Goal: Check status: Check status

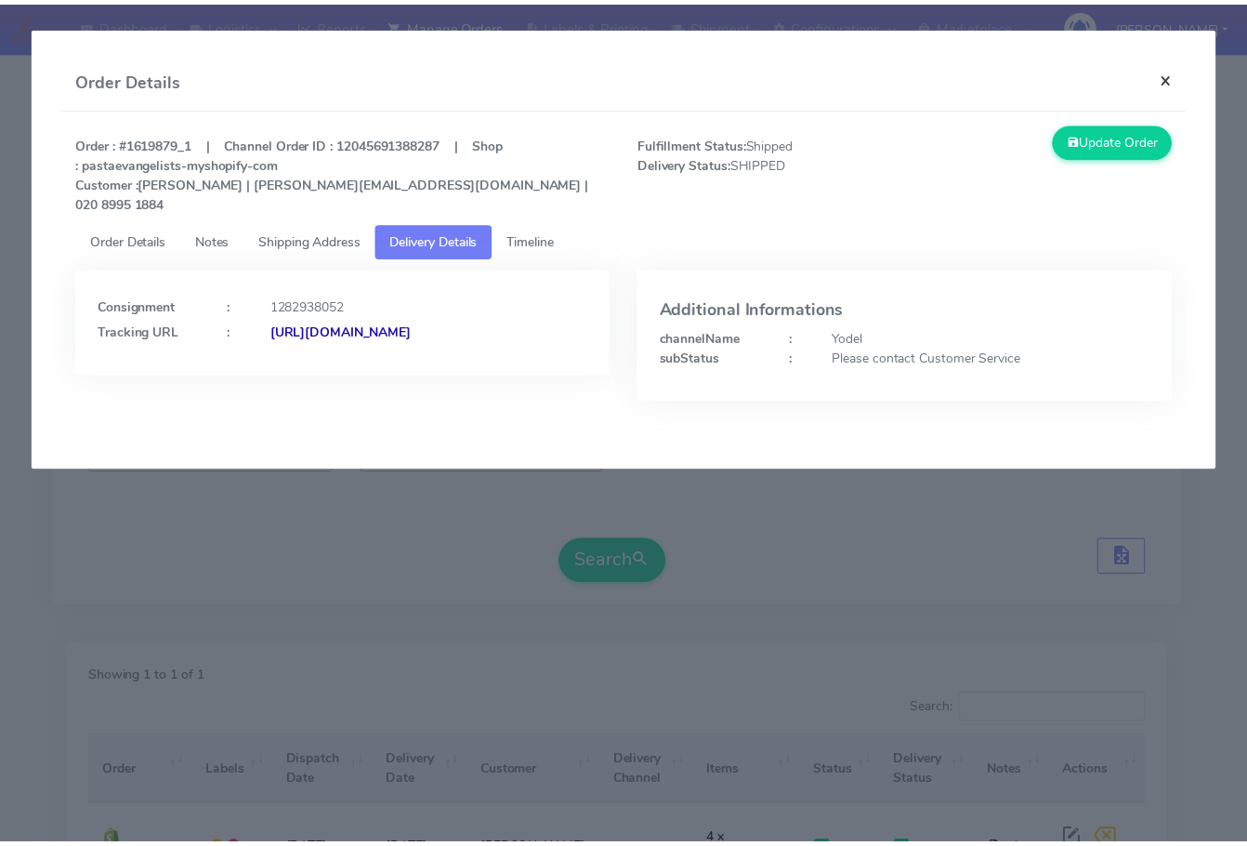
scroll to position [186, 0]
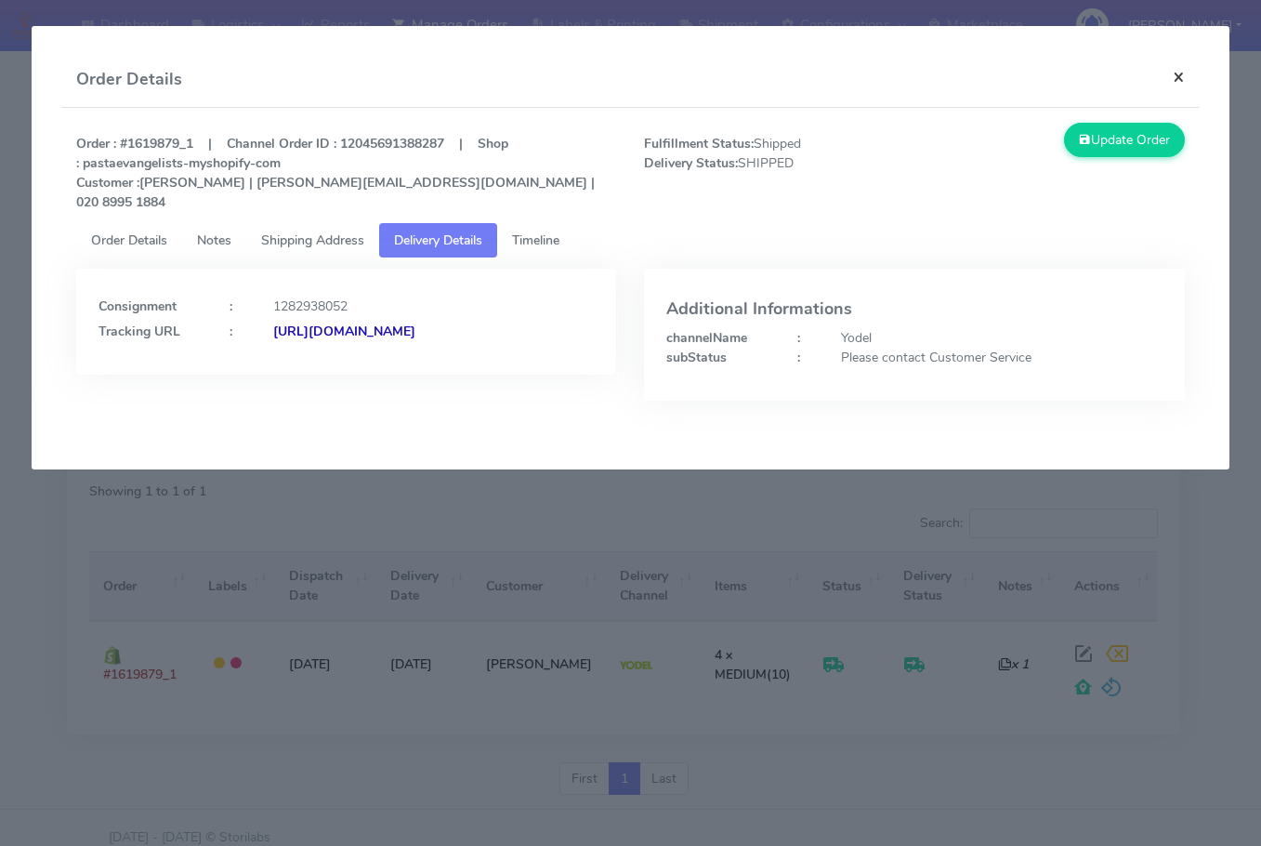
click at [1169, 73] on button "×" at bounding box center [1179, 76] width 42 height 49
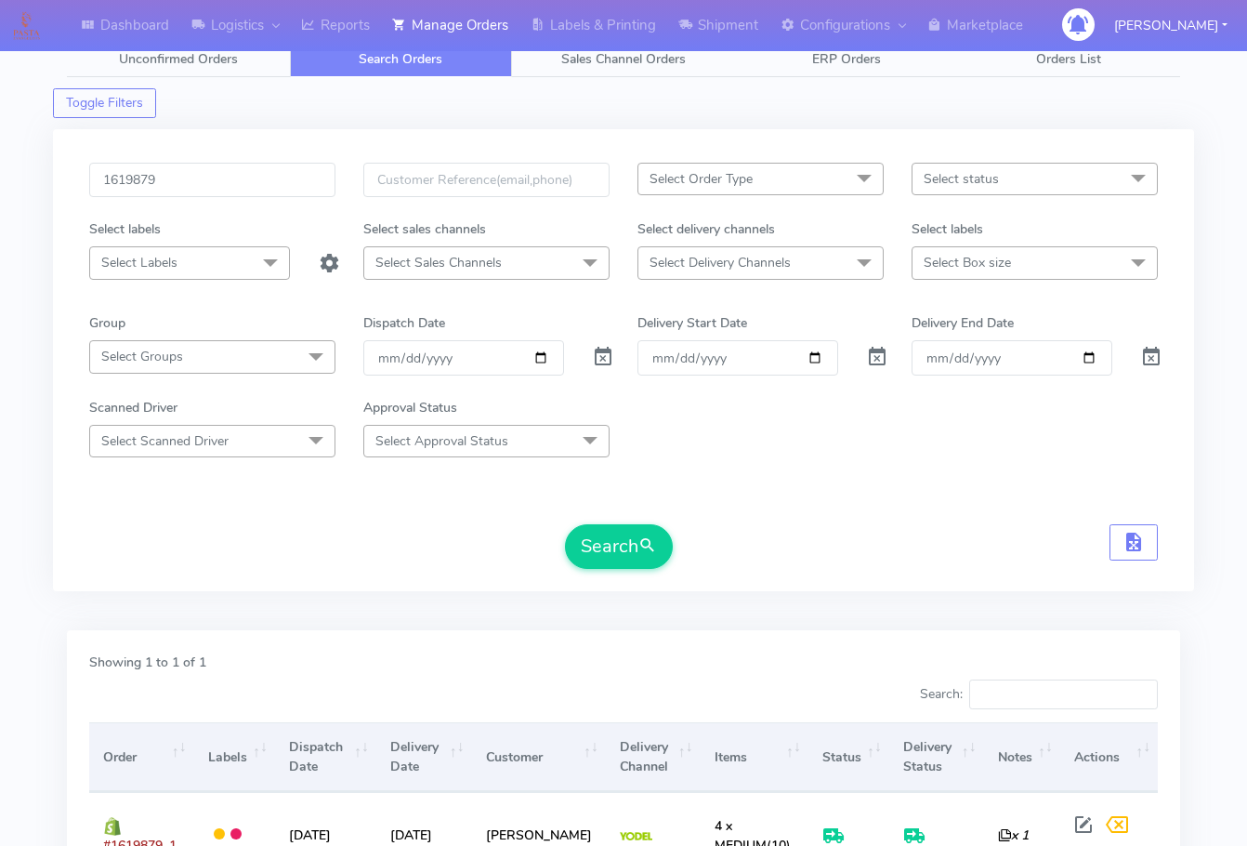
scroll to position [0, 0]
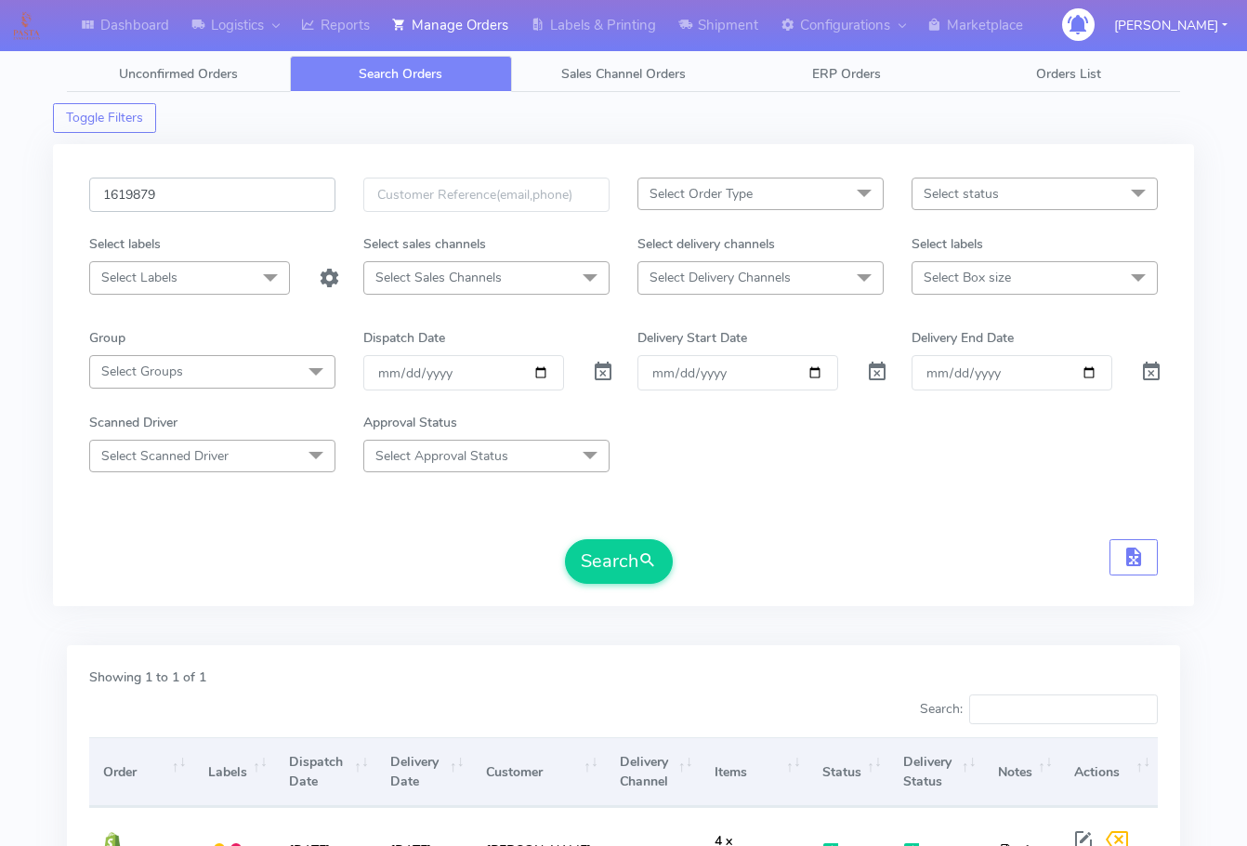
click at [191, 191] on input "1619879" at bounding box center [212, 195] width 246 height 34
paste input "250"
type input "1619250"
click at [639, 556] on button "Search" at bounding box center [619, 561] width 108 height 45
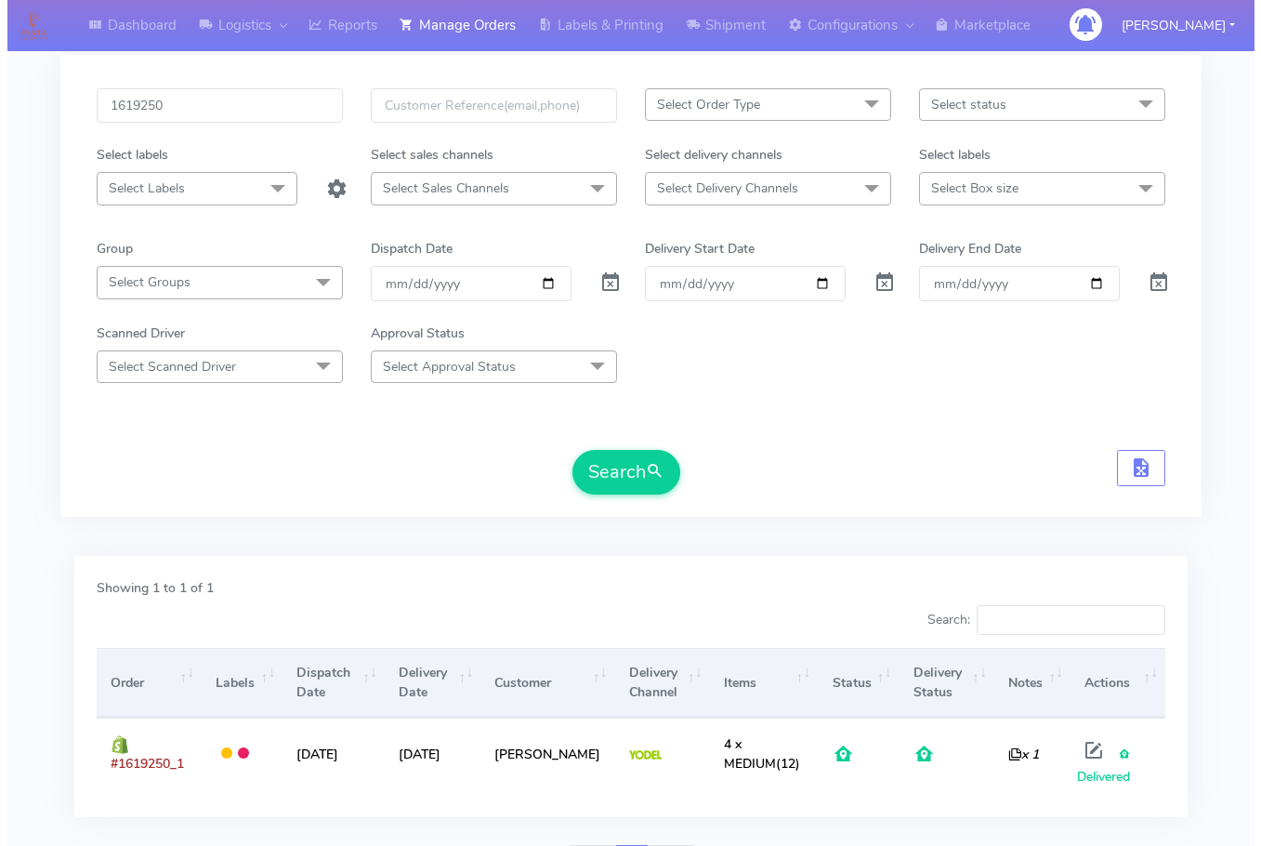
scroll to position [191, 0]
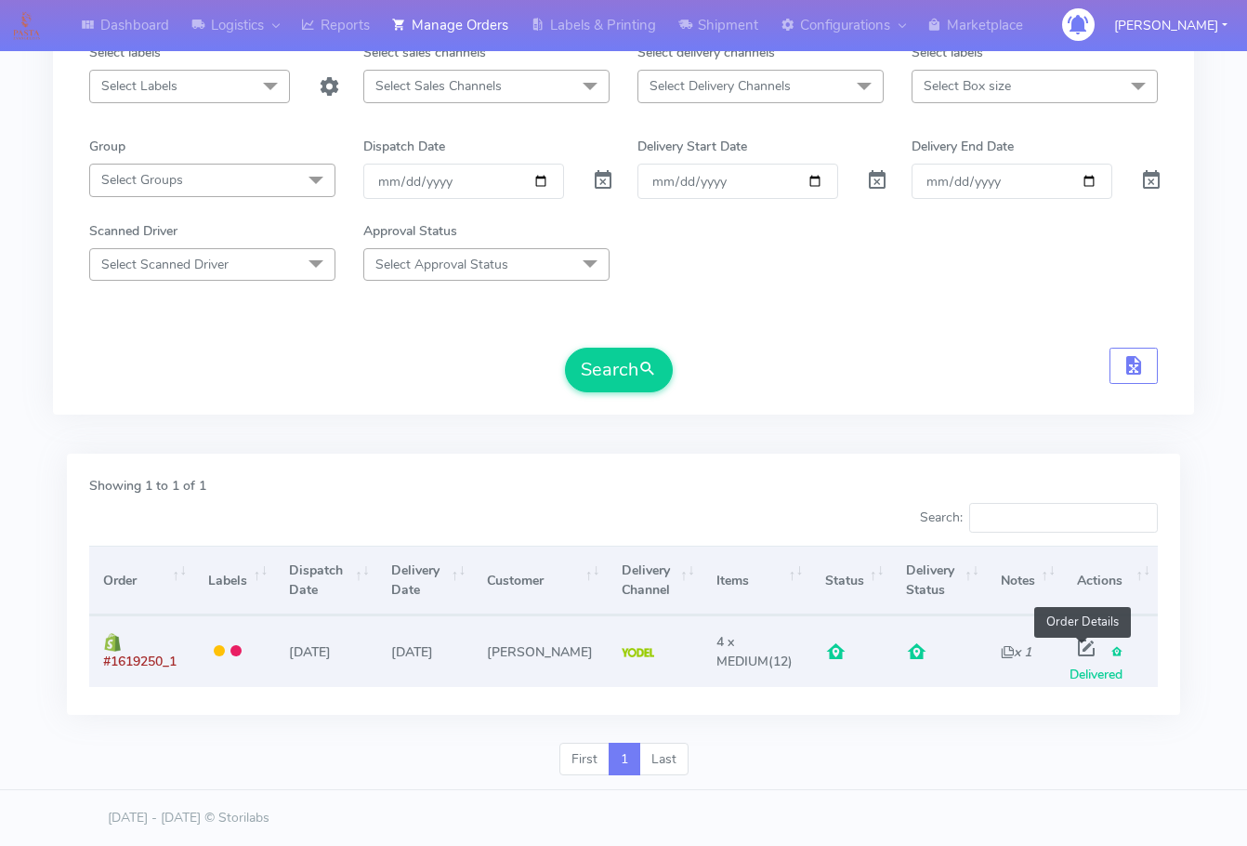
click at [1088, 649] on span at bounding box center [1086, 652] width 33 height 18
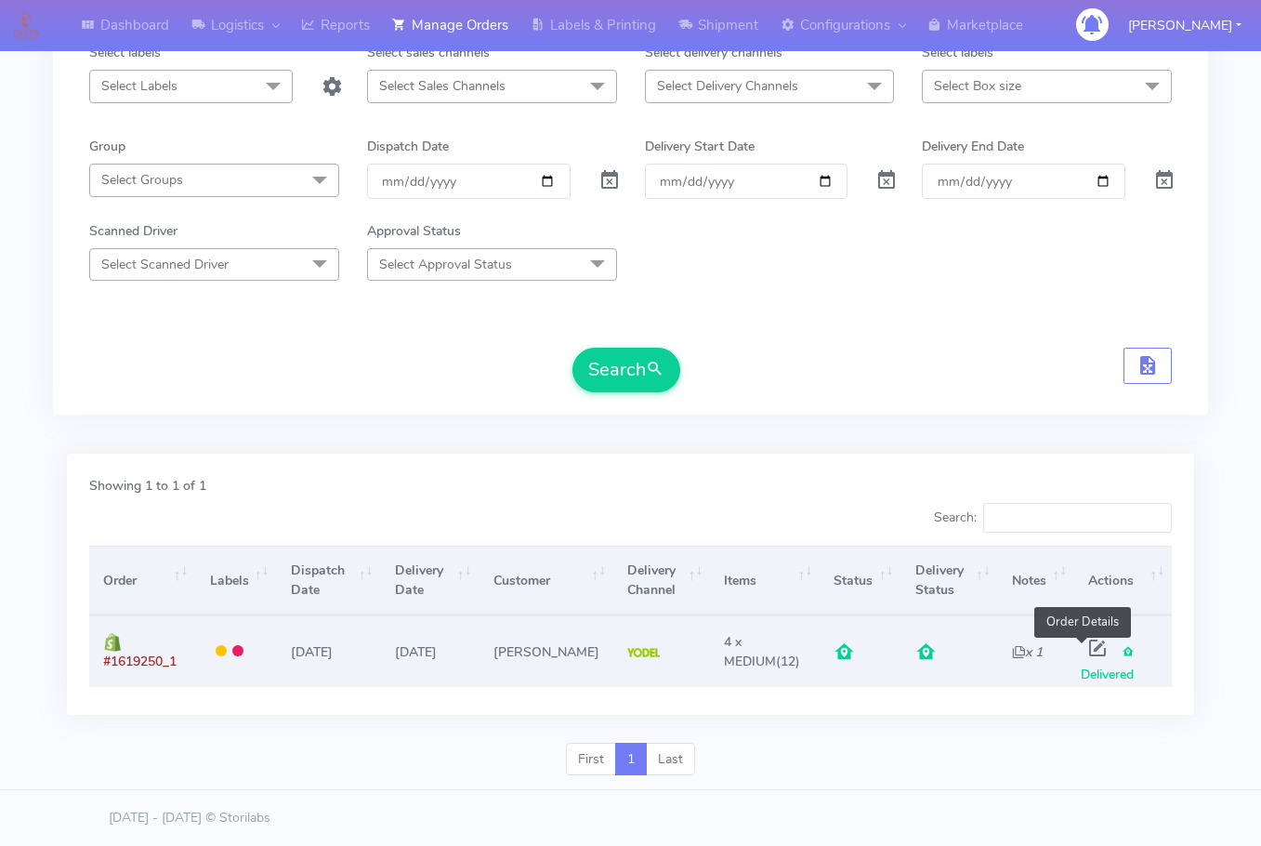
select select "5"
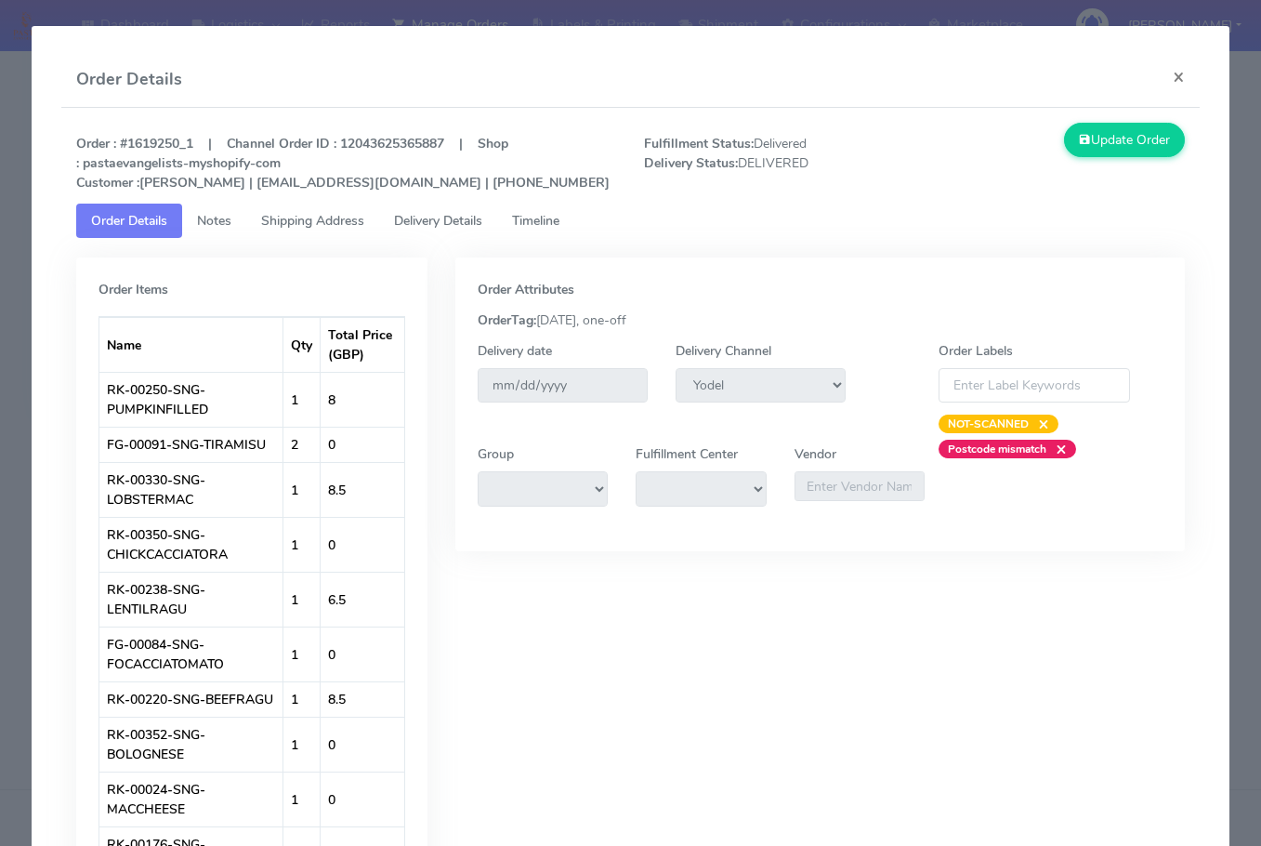
click at [297, 213] on span "Shipping Address" at bounding box center [312, 221] width 103 height 18
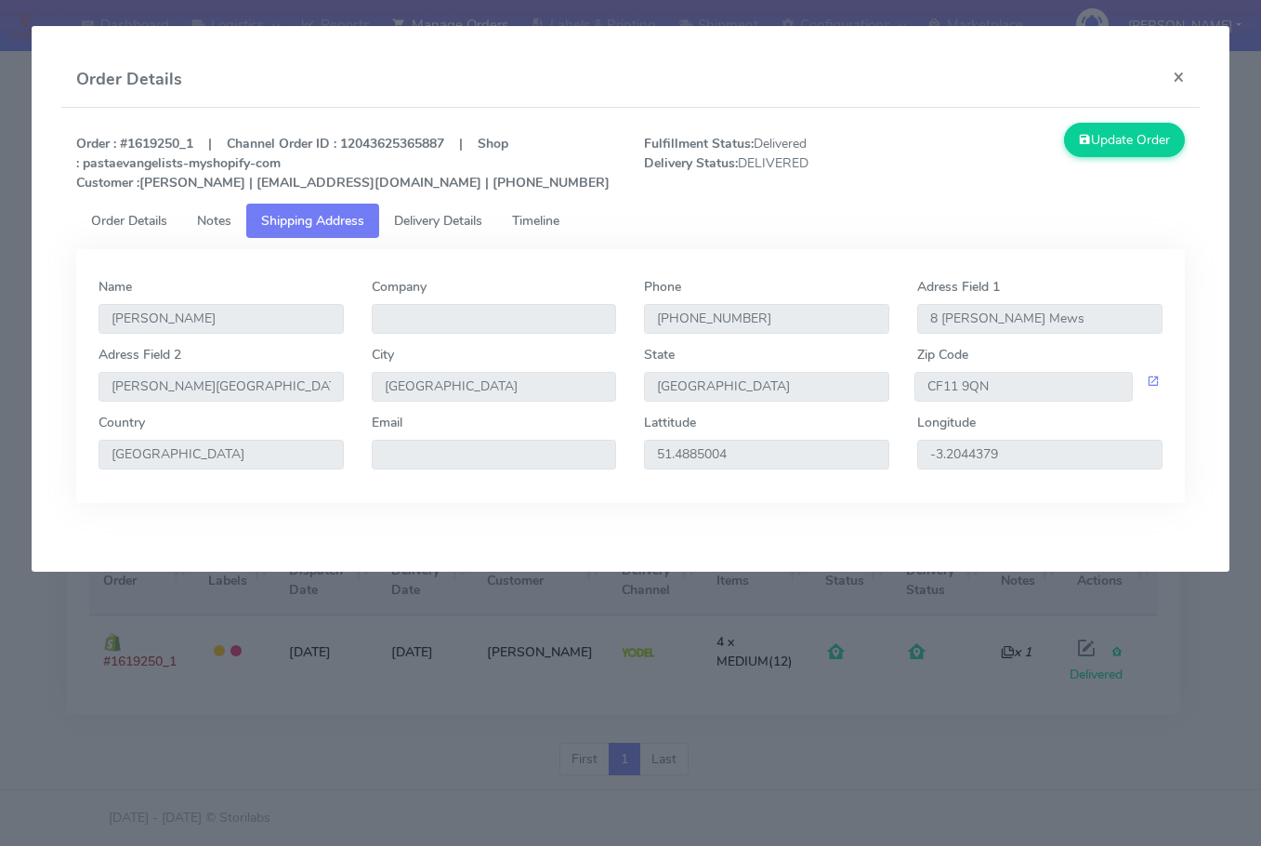
click at [446, 233] on link "Delivery Details" at bounding box center [438, 221] width 118 height 34
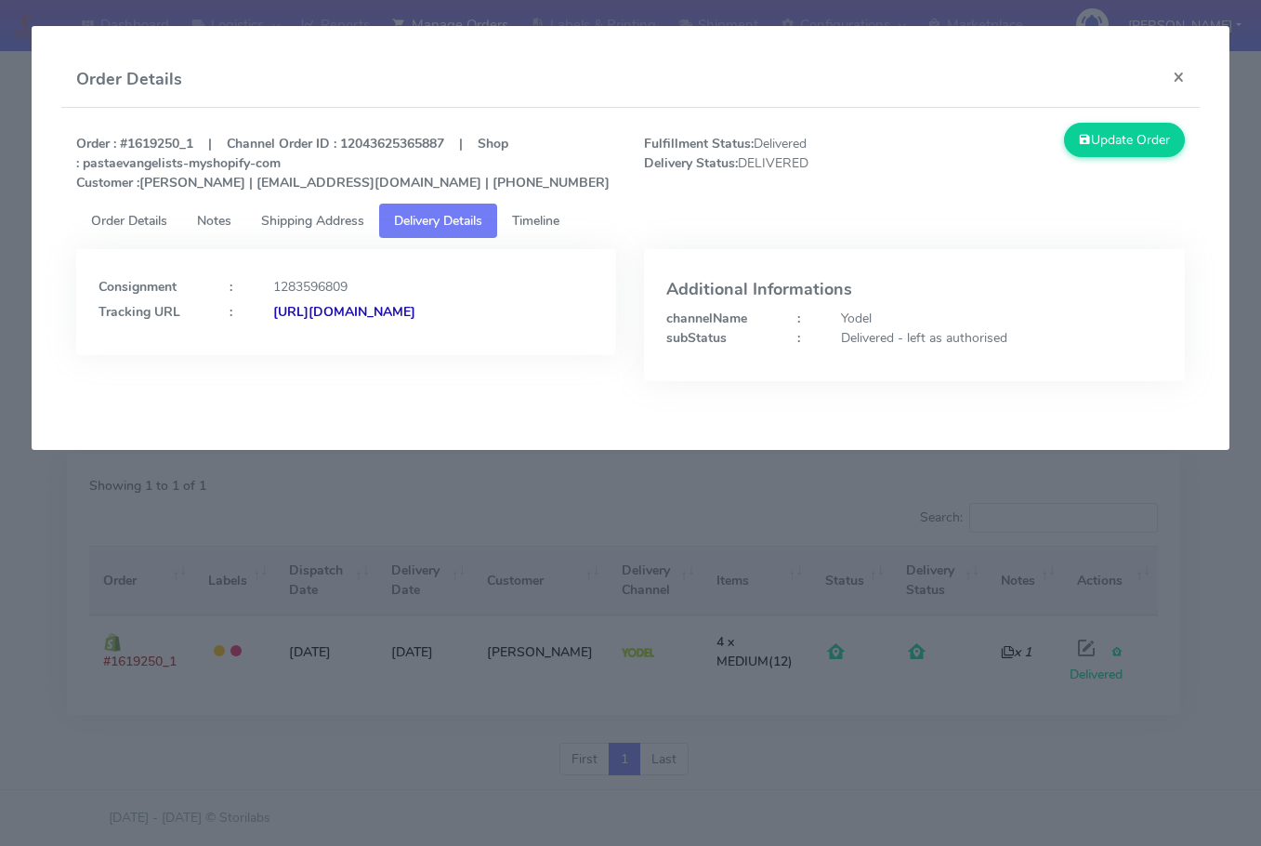
drag, startPoint x: 487, startPoint y: 323, endPoint x: 301, endPoint y: 354, distance: 188.4
click at [301, 354] on div "Consignment : 1283596809 Tracking URL : [URL][DOMAIN_NAME]" at bounding box center [346, 302] width 540 height 106
copy strong "JJD0002249960892716"
